Goal: Information Seeking & Learning: Learn about a topic

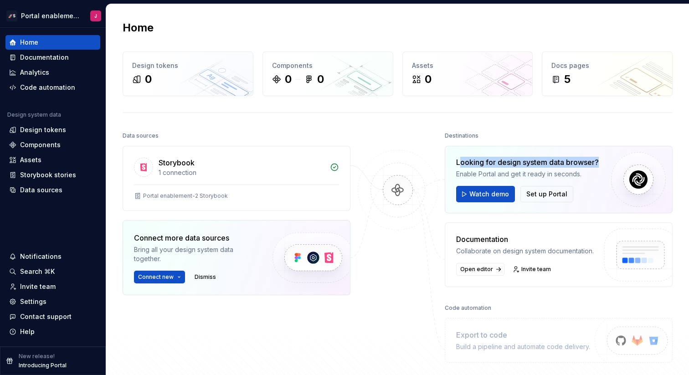
drag, startPoint x: 601, startPoint y: 161, endPoint x: 459, endPoint y: 163, distance: 142.1
click at [459, 163] on div "Looking for design system data browser? Enable Portal and get it ready in secon…" at bounding box center [558, 179] width 228 height 67
click at [580, 160] on div "Looking for design system data browser?" at bounding box center [527, 162] width 143 height 11
drag, startPoint x: 600, startPoint y: 161, endPoint x: 455, endPoint y: 162, distance: 144.8
click at [455, 162] on div "Looking for design system data browser? Enable Portal and get it ready in secon…" at bounding box center [558, 179] width 228 height 67
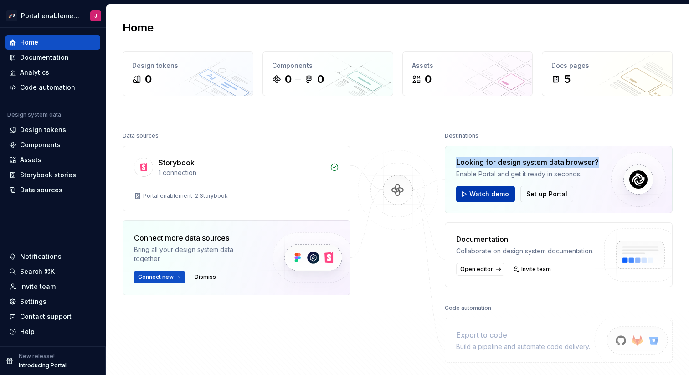
click at [504, 196] on span "Watch demo" at bounding box center [489, 193] width 40 height 9
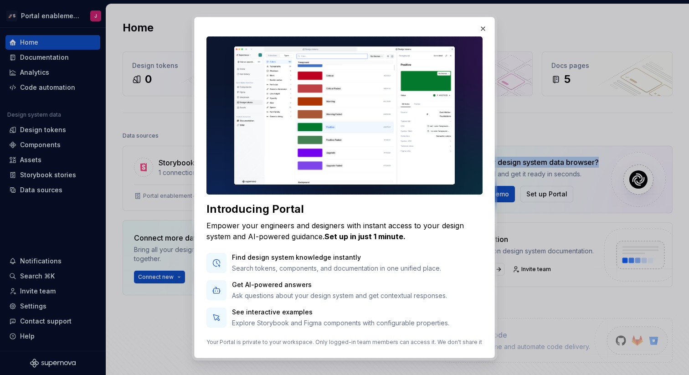
scroll to position [39, 0]
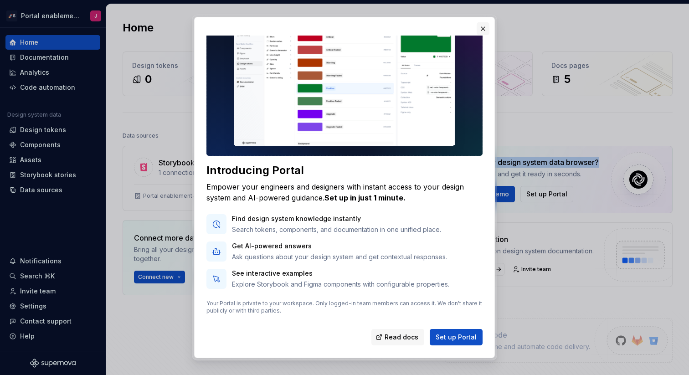
click at [484, 30] on button "button" at bounding box center [482, 28] width 13 height 13
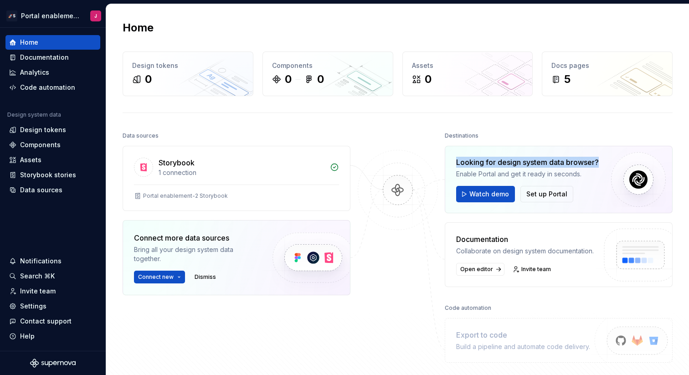
click at [582, 167] on div "Looking for design system data browser?" at bounding box center [527, 162] width 143 height 11
drag, startPoint x: 608, startPoint y: 160, endPoint x: 460, endPoint y: 161, distance: 148.0
click at [460, 161] on div "Looking for design system data browser? Enable Portal and get it ready in secon…" at bounding box center [558, 179] width 228 height 67
click at [460, 161] on div "Looking for design system data browser?" at bounding box center [527, 162] width 143 height 11
drag, startPoint x: 455, startPoint y: 161, endPoint x: 601, endPoint y: 159, distance: 145.3
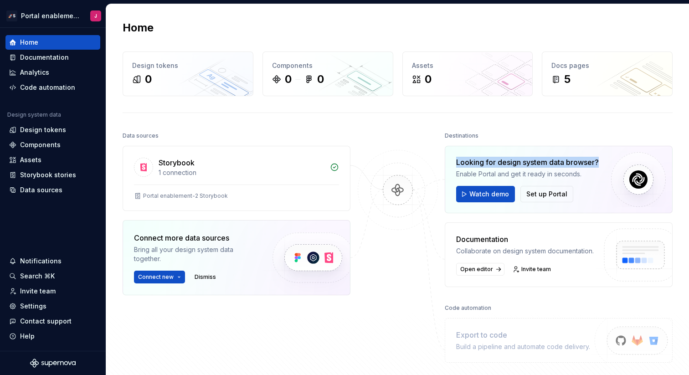
click at [601, 159] on div "Looking for design system data browser? Enable Portal and get it ready in secon…" at bounding box center [558, 179] width 228 height 67
click at [599, 176] on div "Looking for design system data browser? Enable Portal and get it ready in secon…" at bounding box center [558, 179] width 228 height 67
